Goal: Register for event/course

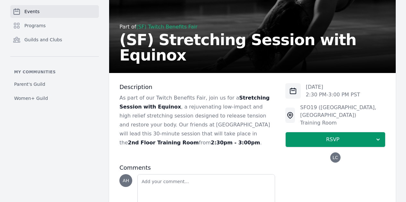
scroll to position [96, 0]
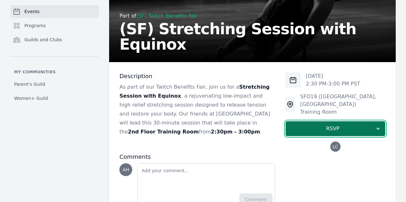
click at [325, 125] on span "RSVP" at bounding box center [333, 129] width 84 height 8
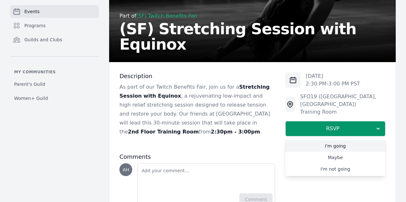
click at [325, 140] on link "I'm going" at bounding box center [335, 146] width 100 height 12
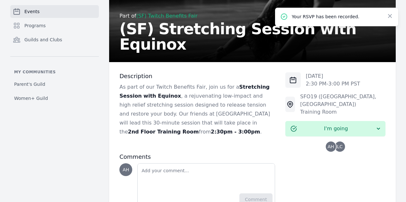
click at [337, 145] on span "LC" at bounding box center [340, 147] width 6 height 4
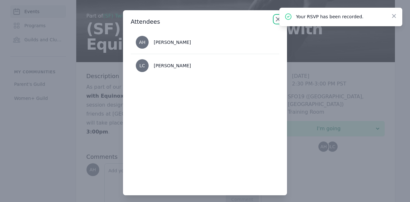
click at [275, 21] on icon "button" at bounding box center [279, 19] width 8 height 8
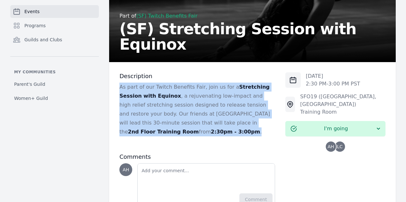
drag, startPoint x: 86, startPoint y: 86, endPoint x: 182, endPoint y: 125, distance: 103.1
click at [182, 125] on div "Description As part of our Twitch Benefits Fair, join us for a Stretching Sessi…" at bounding box center [252, 140] width 286 height 157
copy p "As part of our Twitch Benefits Fair, join us for a Stretching Session with Equi…"
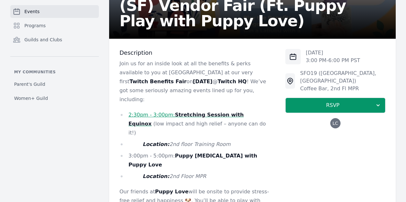
scroll to position [128, 0]
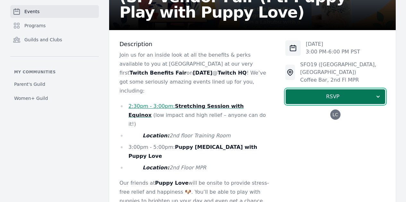
click at [332, 93] on span "RSVP" at bounding box center [333, 97] width 84 height 8
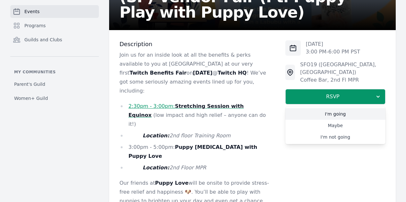
click at [326, 111] on link "I'm going" at bounding box center [335, 114] width 100 height 12
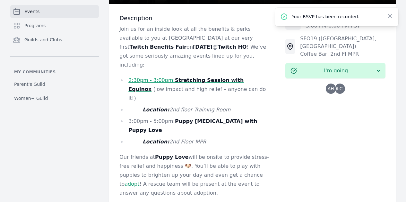
scroll to position [160, 0]
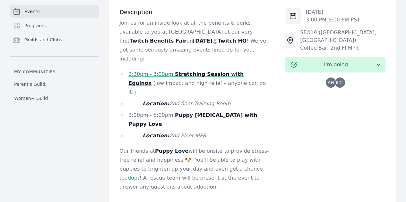
click at [139, 175] on link "adopt" at bounding box center [131, 178] width 15 height 6
click at [135, 83] on ul "2:30pm - 3:00pm: Stretching Session with Equinox (low impact and high relief – …" at bounding box center [196, 105] width 155 height 71
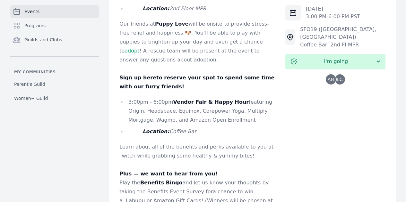
scroll to position [289, 0]
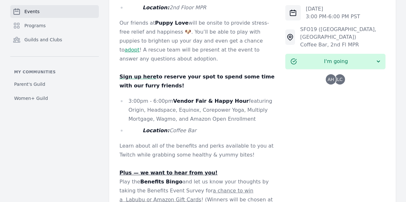
click at [119, 178] on p "Play the Benefits Bingo and let us know your thoughts by taking the Benefits Ev…" at bounding box center [196, 196] width 155 height 36
click at [140, 179] on strong "Benefits Bingo" at bounding box center [161, 182] width 42 height 6
click at [121, 170] on u "Plus — we want to hear from you!" at bounding box center [168, 173] width 98 height 6
click at [253, 160] on p at bounding box center [196, 164] width 155 height 9
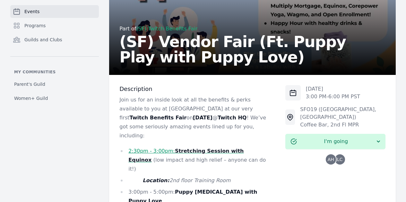
scroll to position [0, 0]
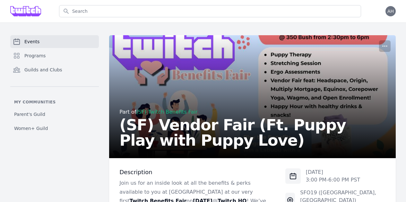
click at [244, 200] on p "Join us for an inside look at all the benefits & perks available to you at Twit…" at bounding box center [196, 201] width 155 height 45
click at [241, 67] on div "Part of (SF) Twitch Benefits Fair (SF) Vendor Fair (Ft. Puppy Play with Puppy L…" at bounding box center [252, 98] width 266 height 100
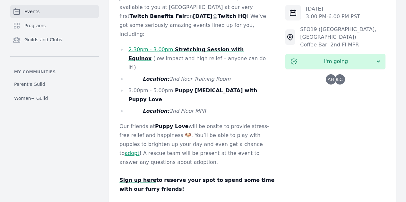
scroll to position [172, 0]
